Goal: Information Seeking & Learning: Learn about a topic

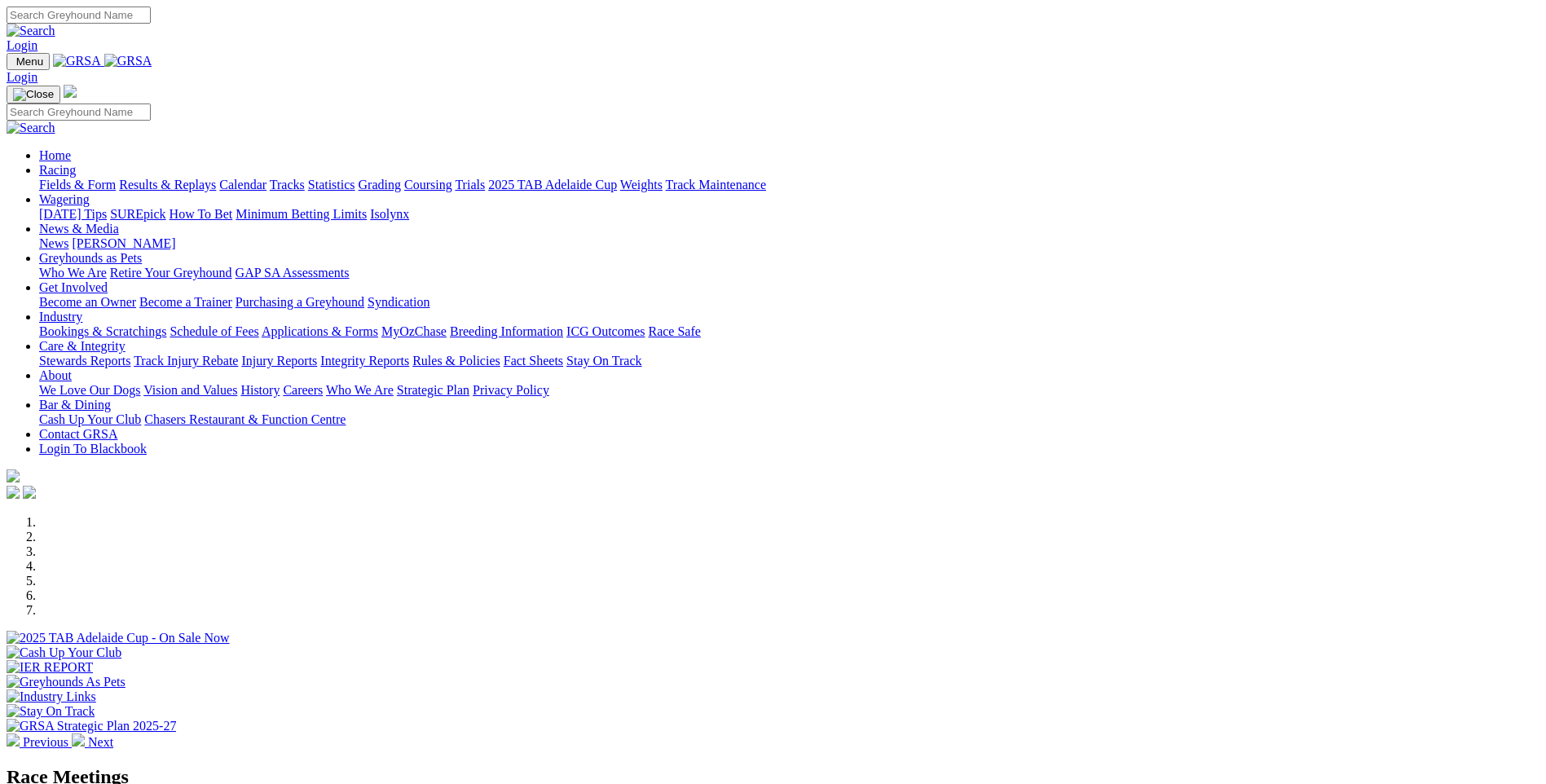
scroll to position [244, 0]
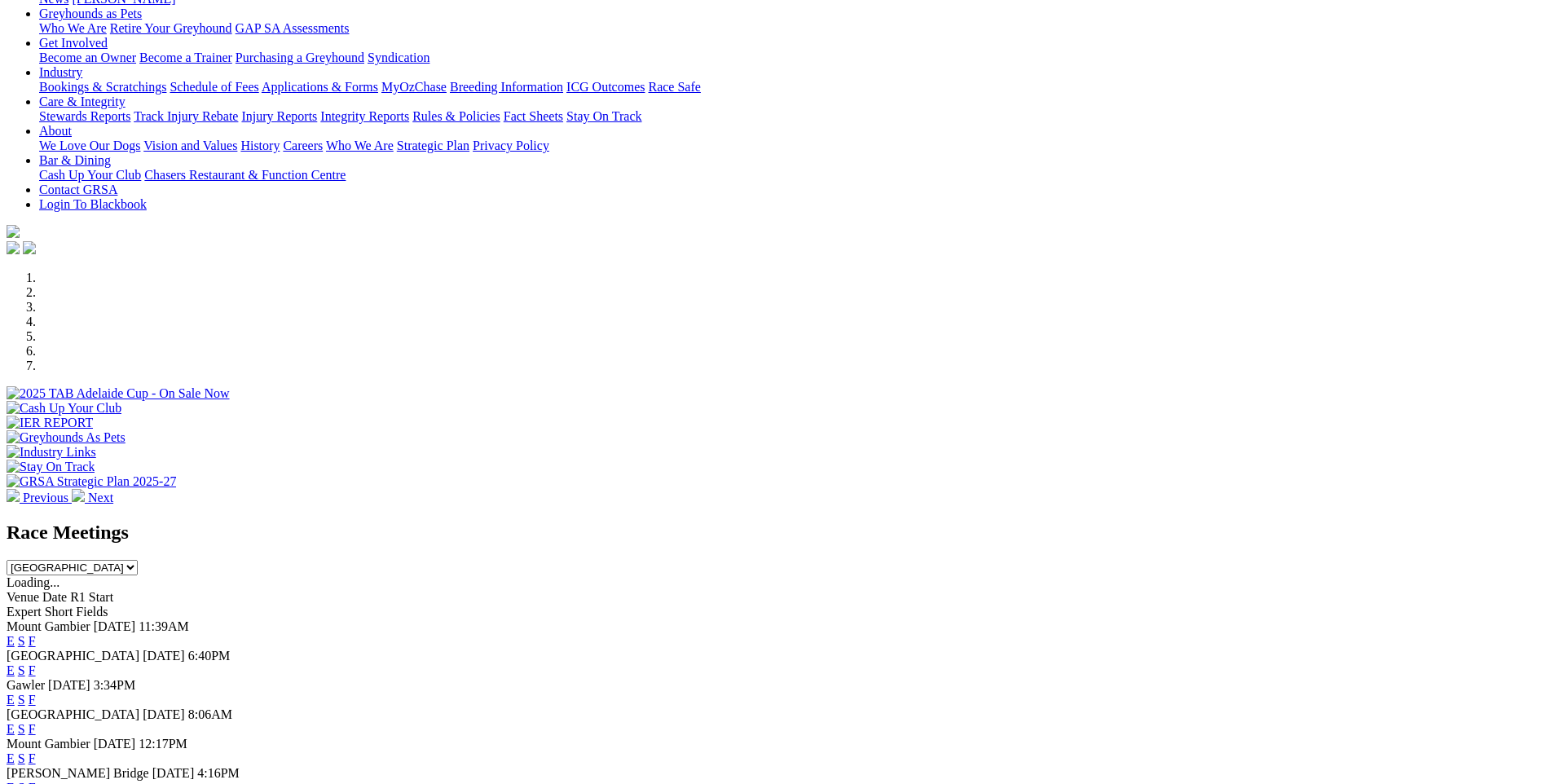
click at [15, 633] on link "E" at bounding box center [10, 640] width 8 height 14
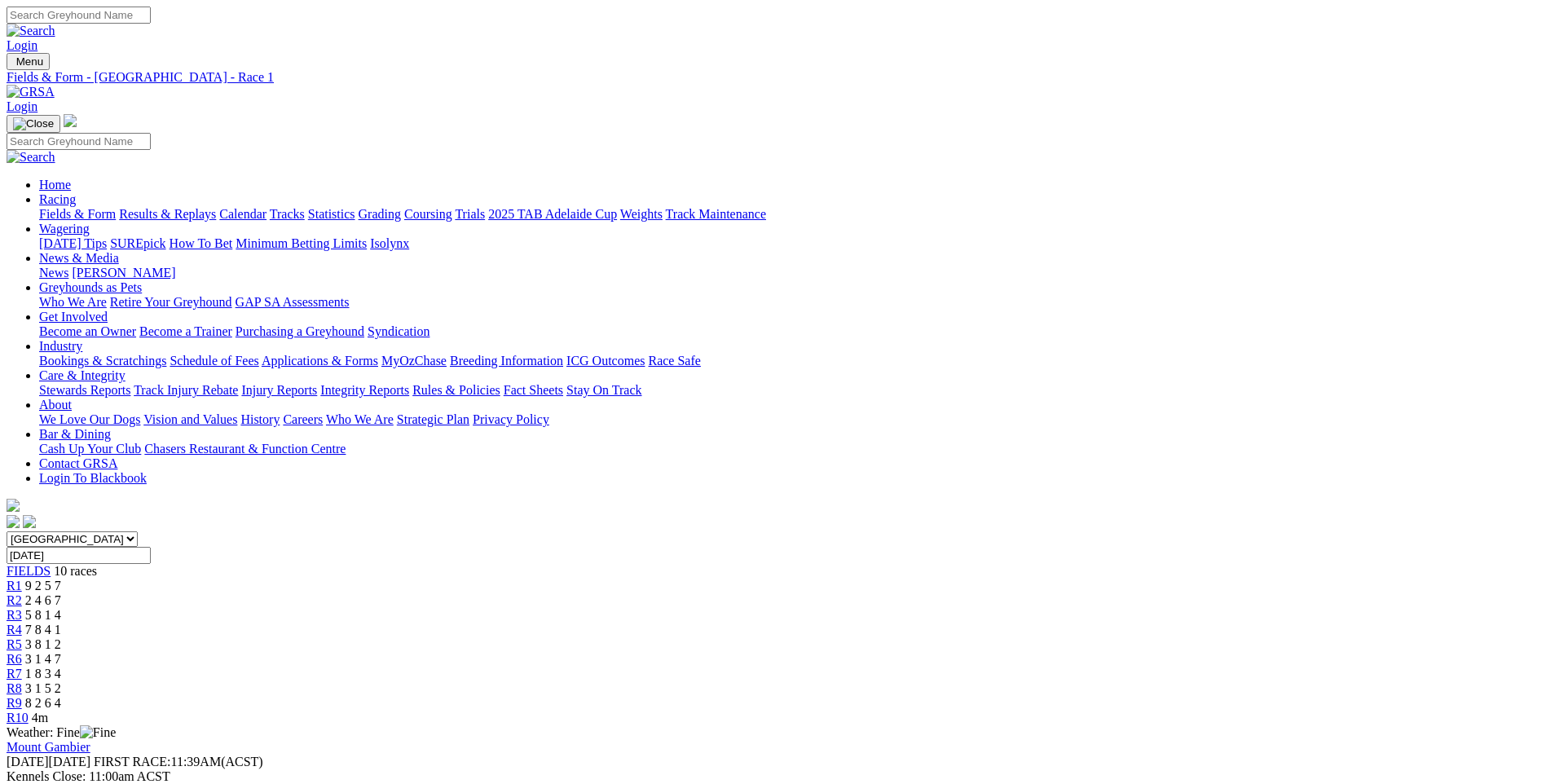
click at [22, 681] on span "R8" at bounding box center [14, 688] width 16 height 14
